Goal: Find contact information: Find contact information

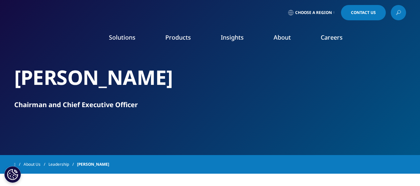
click at [32, 78] on h2 "Ari Bousbib" at bounding box center [210, 77] width 392 height 25
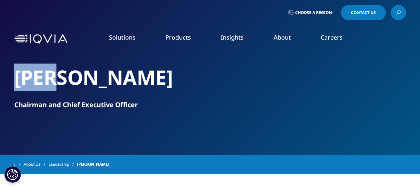
drag, startPoint x: 32, startPoint y: 78, endPoint x: 70, endPoint y: 78, distance: 37.8
click at [36, 78] on h2 "Ari Bousbib" at bounding box center [210, 77] width 392 height 25
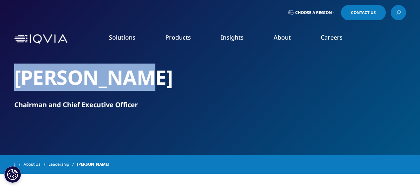
drag, startPoint x: 70, startPoint y: 78, endPoint x: 126, endPoint y: 79, distance: 56.4
click at [74, 78] on h2 "Ari Bousbib" at bounding box center [210, 77] width 392 height 25
copy h2 "Ari Bousbib"
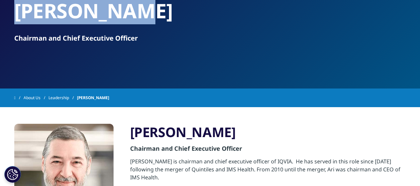
scroll to position [100, 0]
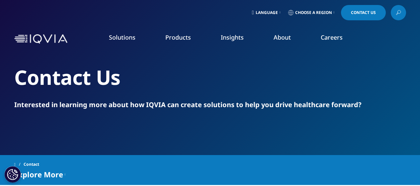
click at [302, 11] on span "Choose a Region" at bounding box center [313, 12] width 37 height 5
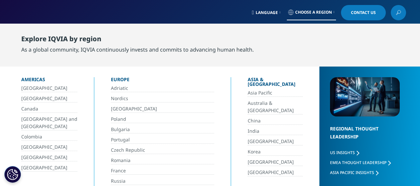
click at [36, 166] on link "[GEOGRAPHIC_DATA]" at bounding box center [49, 168] width 56 height 8
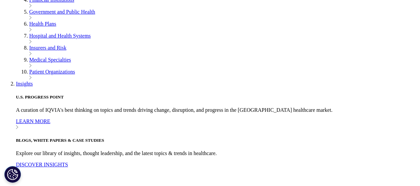
scroll to position [1646, 0]
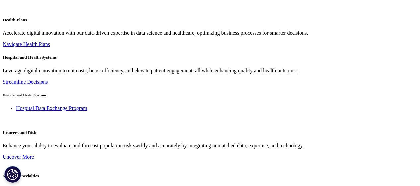
drag, startPoint x: 120, startPoint y: 142, endPoint x: 126, endPoint y: 157, distance: 15.5
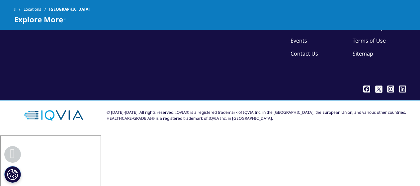
scroll to position [1480, 0]
